Goal: Task Accomplishment & Management: Use online tool/utility

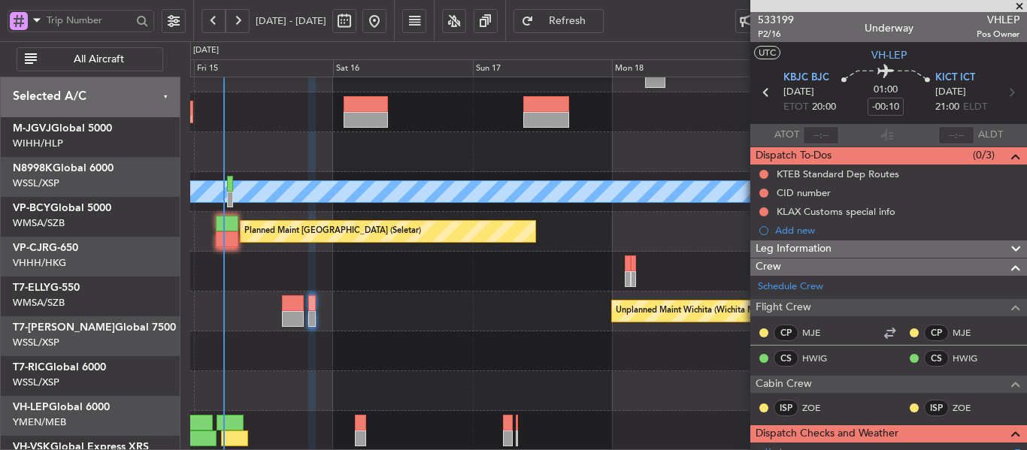
click at [244, 411] on div at bounding box center [608, 391] width 836 height 40
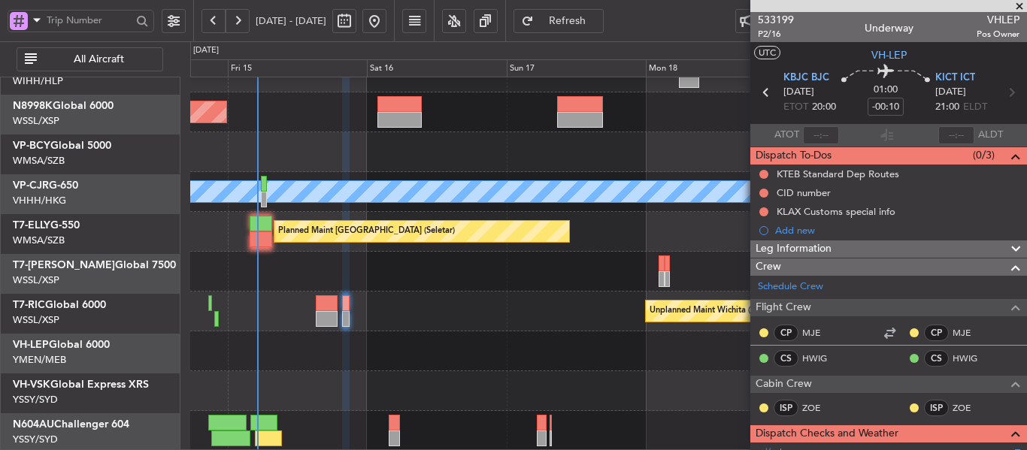
scroll to position [104, 0]
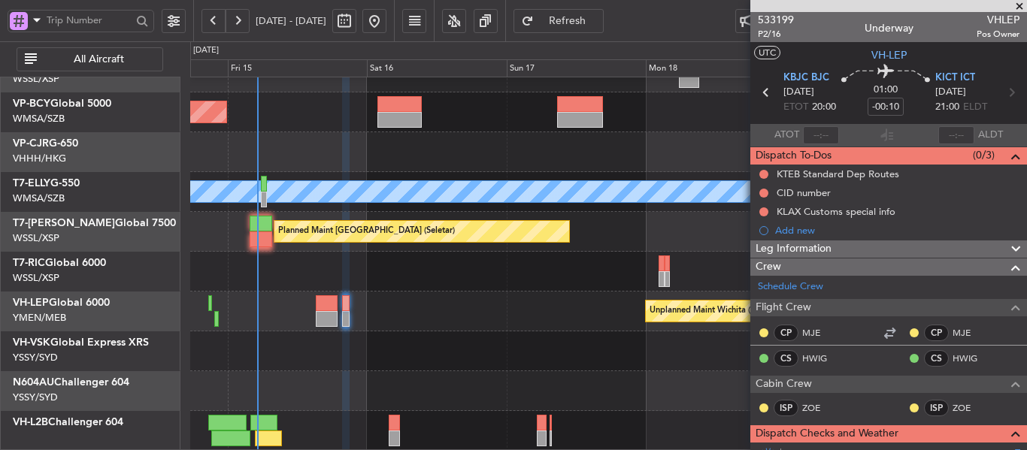
click at [318, 340] on div "Planned Maint [GEOGRAPHIC_DATA] (Sultan [PERSON_NAME] [PERSON_NAME] - Subang) P…" at bounding box center [608, 212] width 836 height 478
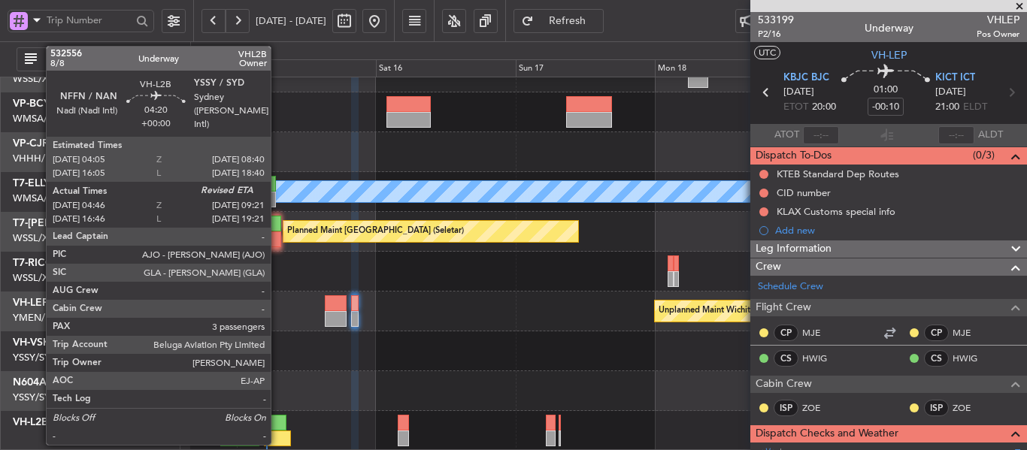
click at [277, 434] on div at bounding box center [277, 439] width 27 height 16
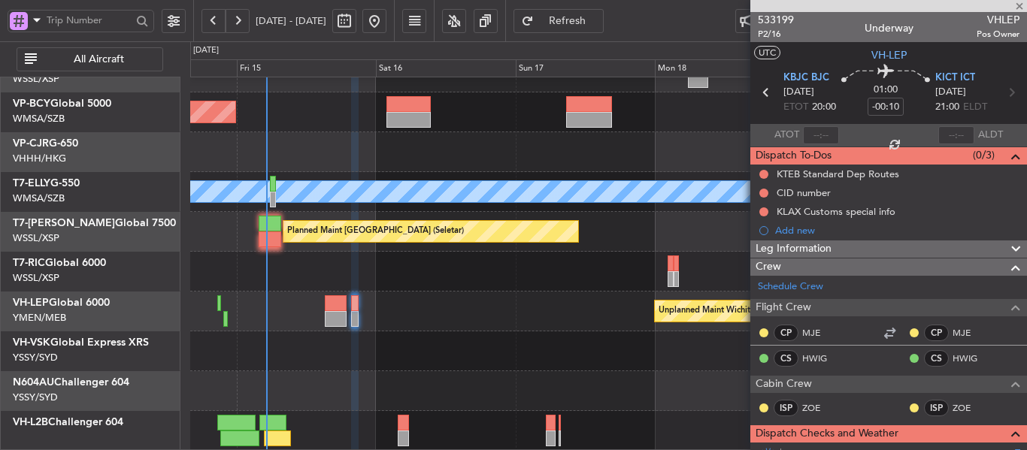
type input "04:56"
type input "3"
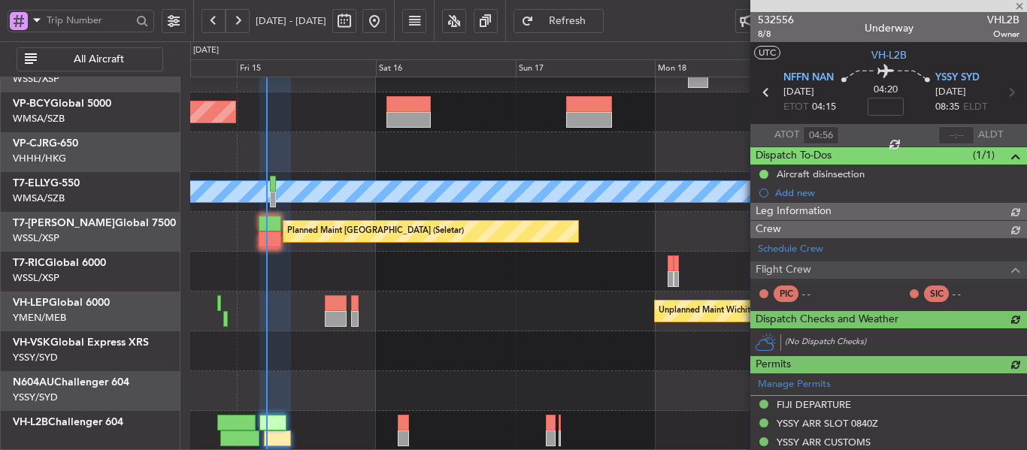
type input "[PERSON_NAME] (EYU)"
type input "A0017"
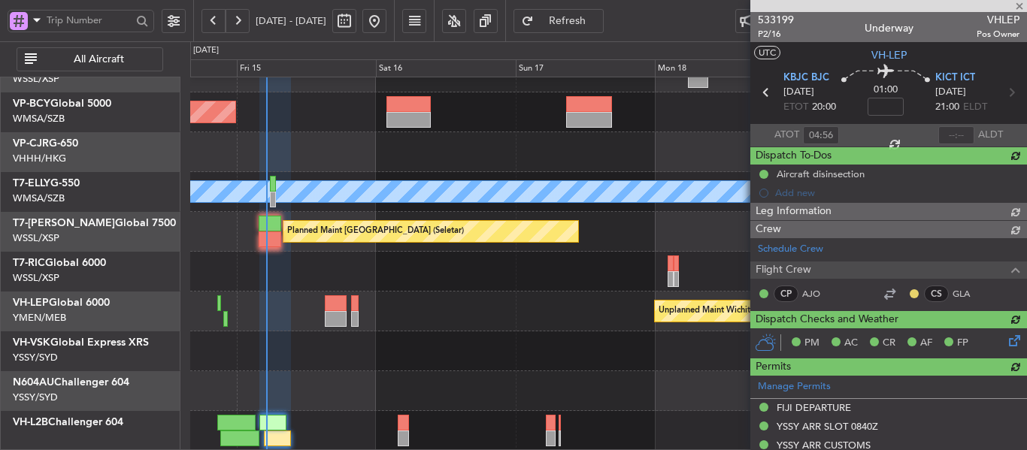
type input "-00:10"
type input "0"
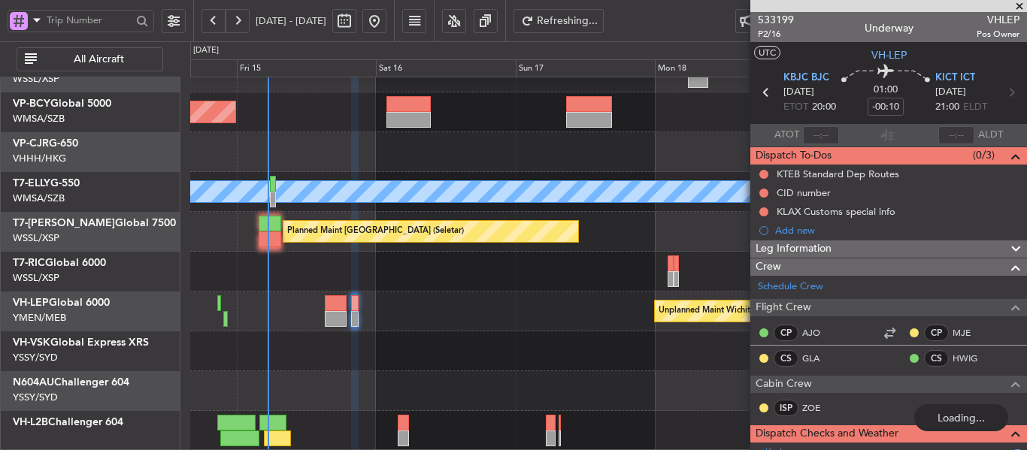
click at [452, 328] on div "Planned Maint [GEOGRAPHIC_DATA] (Sultan [PERSON_NAME] [PERSON_NAME] - Subang) P…" at bounding box center [608, 212] width 836 height 478
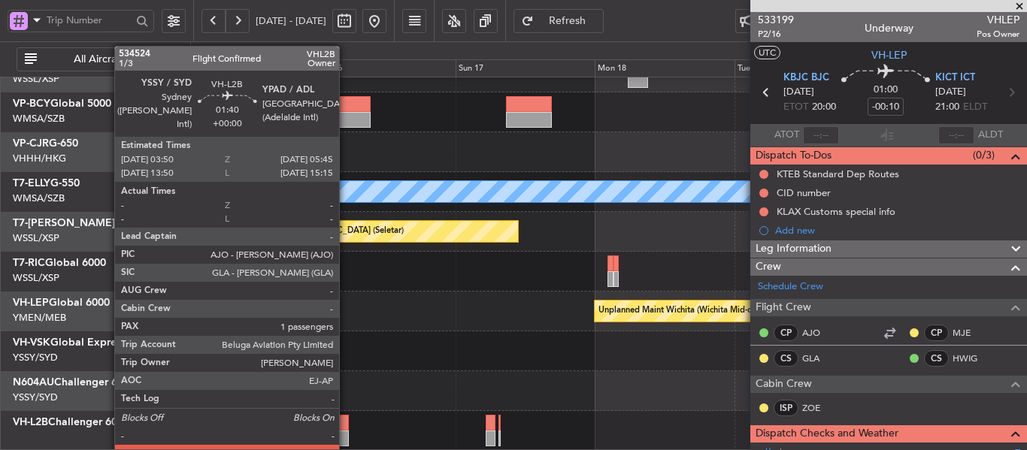
click at [346, 429] on div at bounding box center [342, 423] width 11 height 16
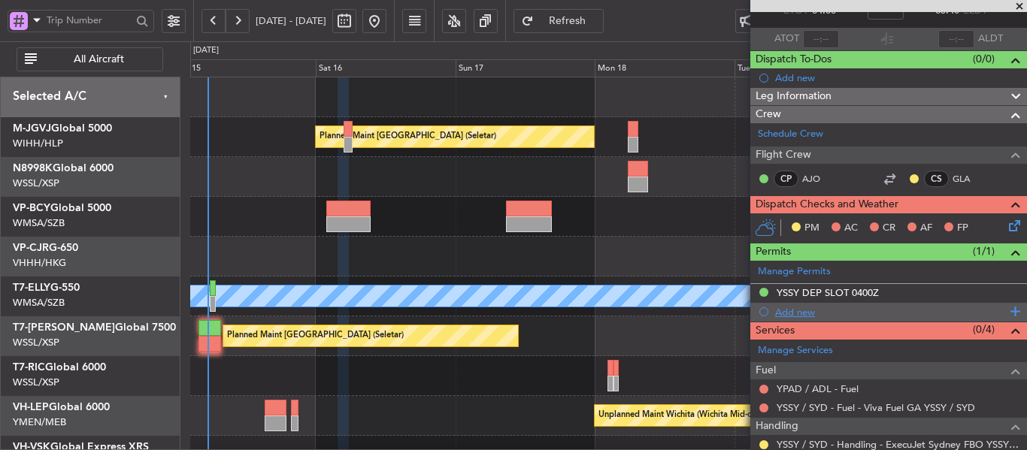
scroll to position [0, 0]
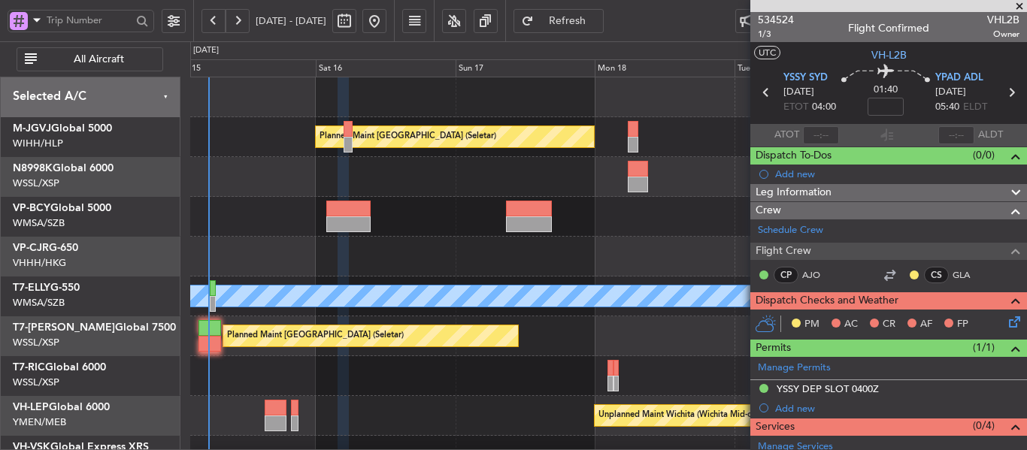
type input "5"
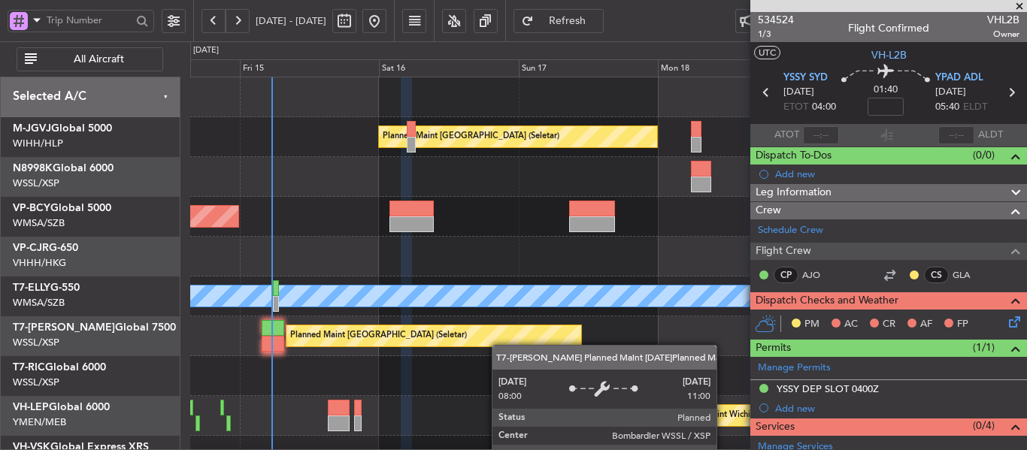
click at [460, 325] on div "Planned Maint [GEOGRAPHIC_DATA] (Seletar)" at bounding box center [433, 335] width 295 height 21
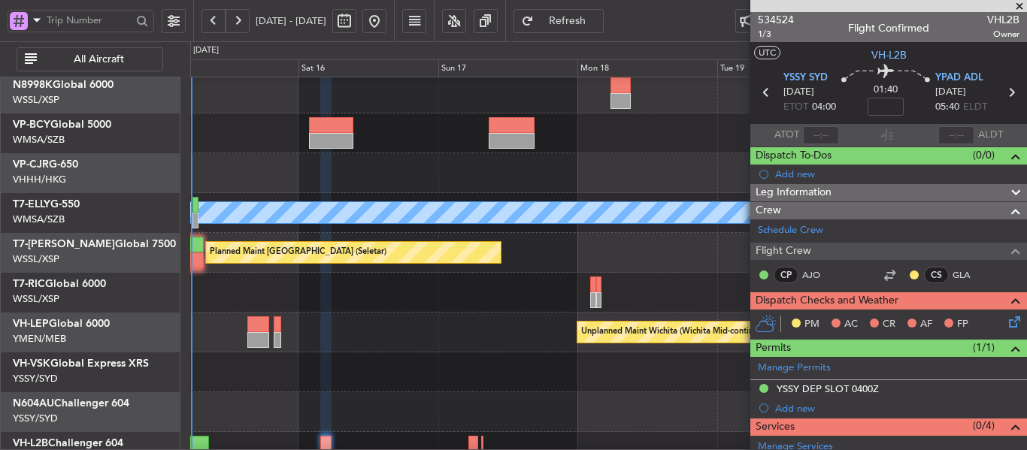
scroll to position [100, 0]
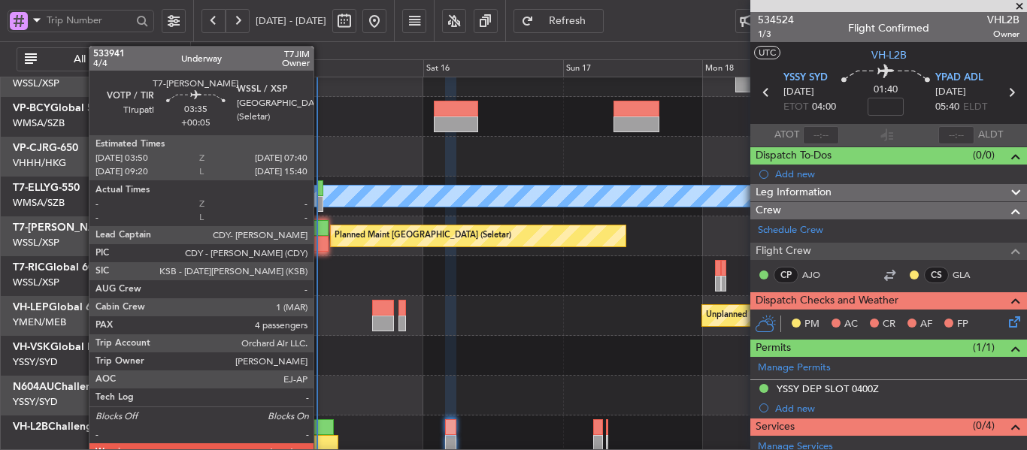
click at [320, 237] on div at bounding box center [317, 244] width 23 height 16
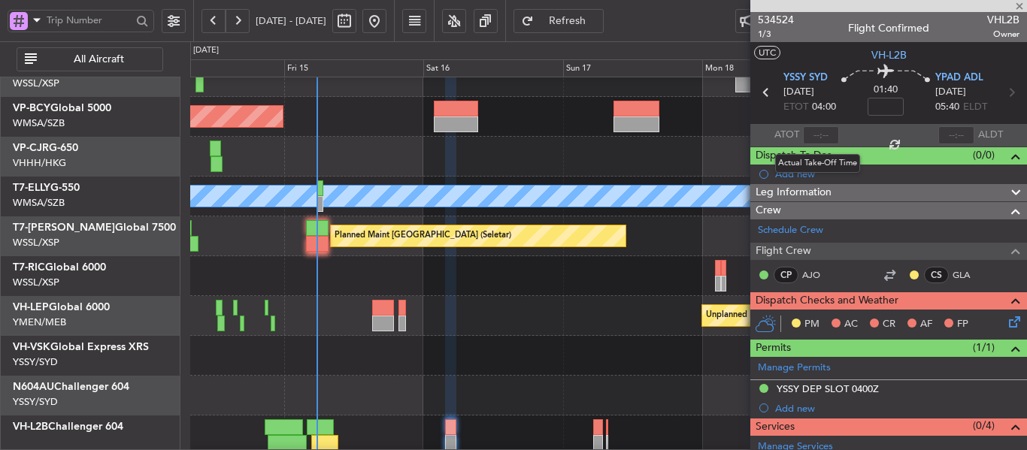
type input "+00:05"
type input "4"
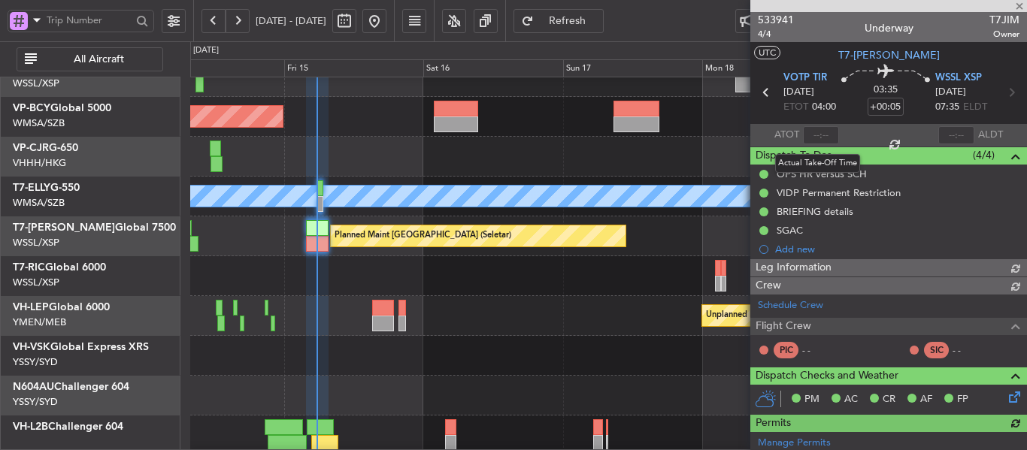
type input "[PERSON_NAME] (EYU)"
type input "F0250"
click at [815, 136] on div at bounding box center [821, 135] width 36 height 18
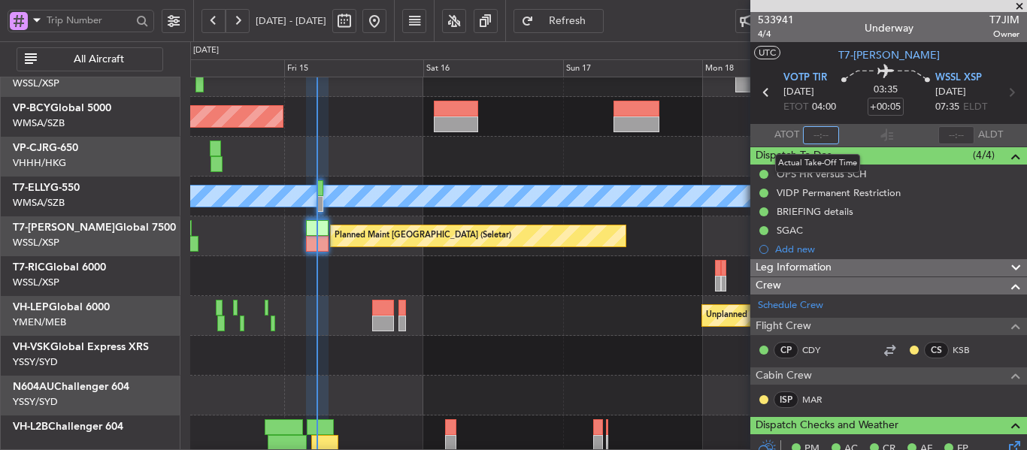
click at [813, 132] on input "text" at bounding box center [821, 135] width 36 height 18
click at [855, 144] on section "ATOT 0533 ALDT" at bounding box center [888, 135] width 277 height 23
type input "05:33"
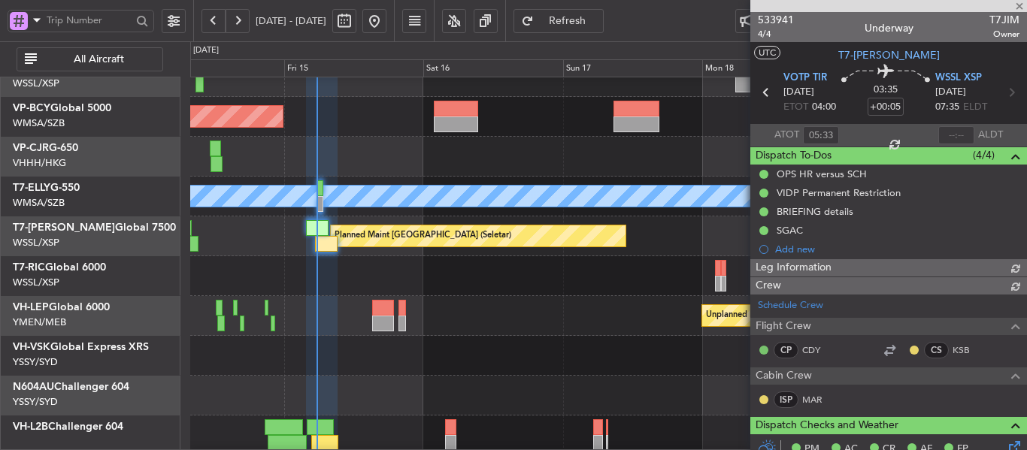
type input "[PERSON_NAME] (EYU)"
type input "F0250"
